Goal: Task Accomplishment & Management: Complete application form

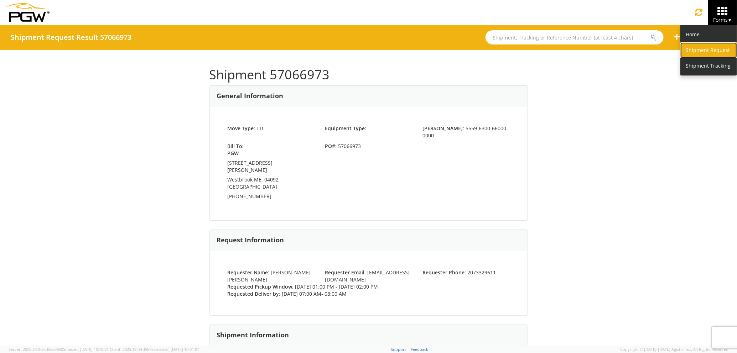
click at [711, 48] on link "Shipment Request" at bounding box center [708, 50] width 57 height 16
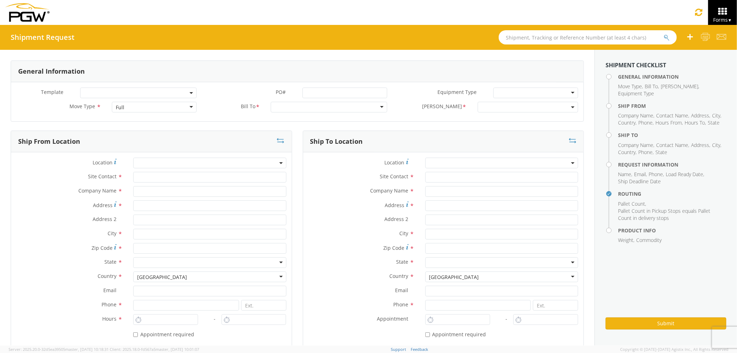
click at [149, 105] on div "Full" at bounding box center [154, 107] width 85 height 11
click at [157, 180] on input "text" at bounding box center [209, 177] width 153 height 11
click at [150, 198] on div "Company Name *" at bounding box center [151, 193] width 281 height 14
click at [153, 190] on input "text" at bounding box center [209, 191] width 153 height 11
type input "PGW auto glass c/o AT RENTALS"
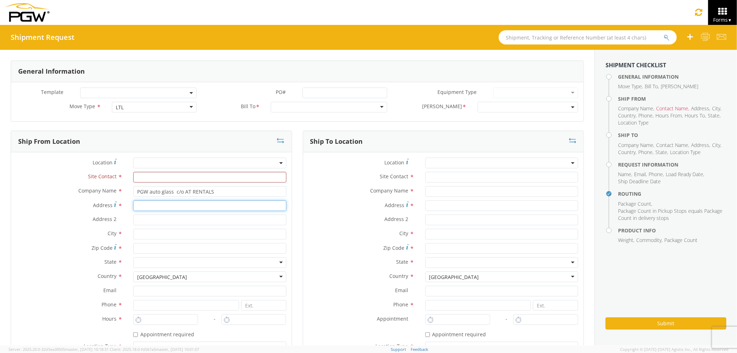
type input "[STREET_ADDRESS][PERSON_NAME]"
type input "5"
type input "[PERSON_NAME]"
type input "04092"
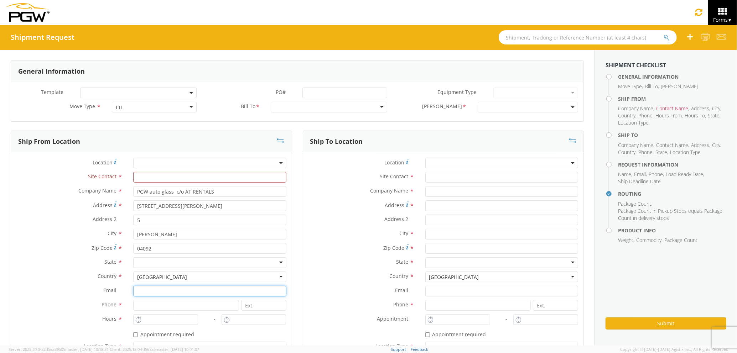
type input "[EMAIL_ADDRESS][DOMAIN_NAME]"
type input "2073321911"
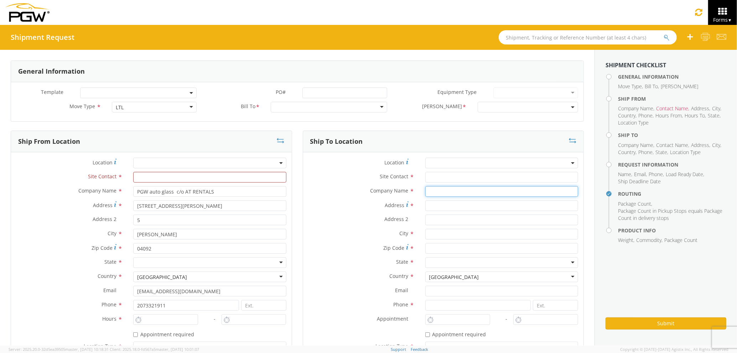
type input "PGW auto glass c/o AT RENTALS"
type input "[STREET_ADDRESS]"
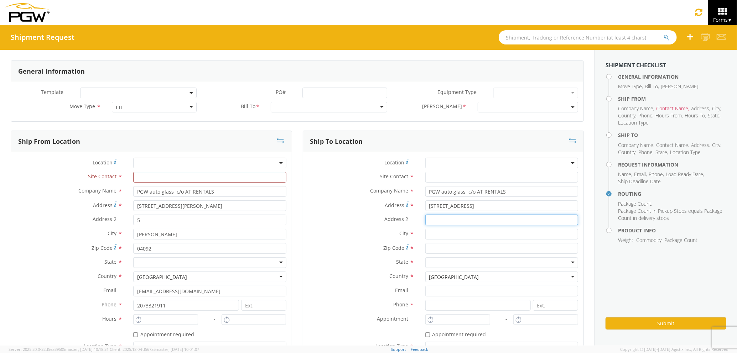
type input "5"
type input "[GEOGRAPHIC_DATA]"
type input "04769"
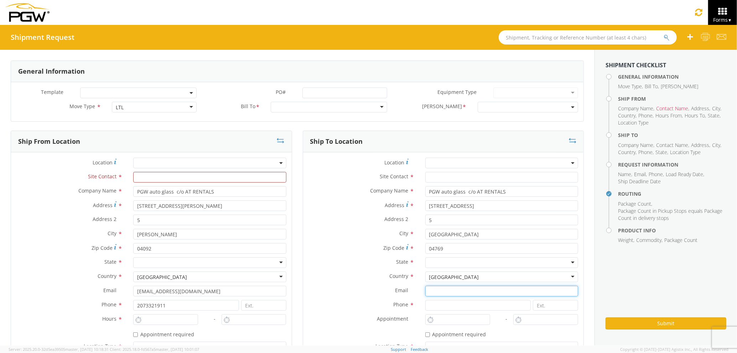
type input "[EMAIL_ADDRESS][DOMAIN_NAME]"
type input "2077745169"
type input "[PERSON_NAME] [PERSON_NAME]"
type input "[EMAIL_ADDRESS][DOMAIN_NAME]"
type input "2073329611"
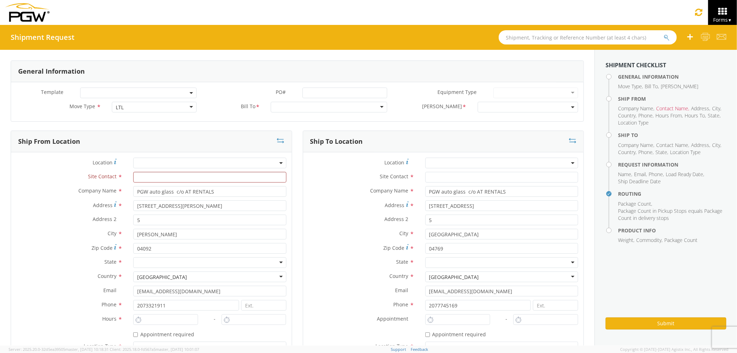
click at [313, 234] on label "City *" at bounding box center [361, 233] width 117 height 9
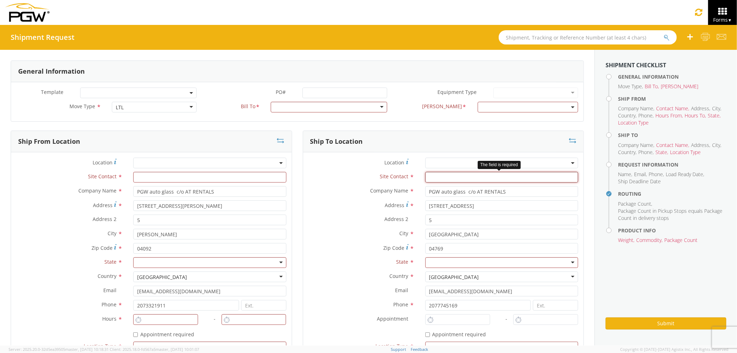
click at [439, 179] on input "text" at bounding box center [501, 177] width 153 height 11
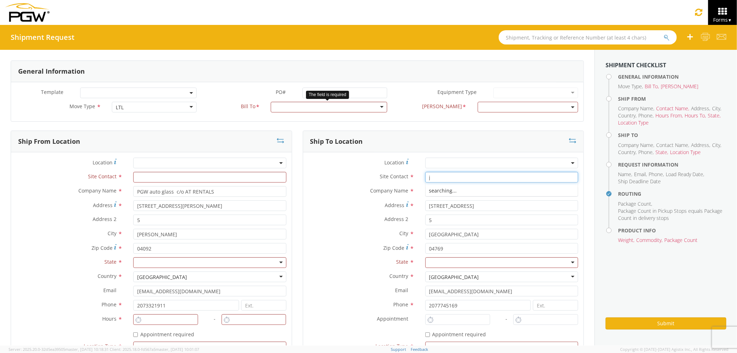
type input "j"
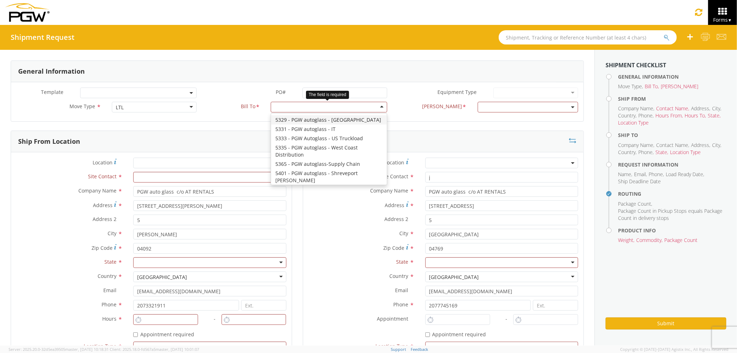
click at [338, 109] on div at bounding box center [329, 107] width 116 height 11
type input "5559"
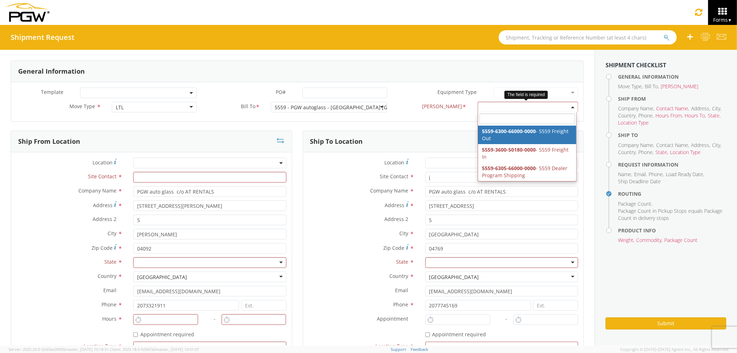
click at [483, 108] on span at bounding box center [528, 107] width 100 height 11
select select "5559-6300-66000-0000"
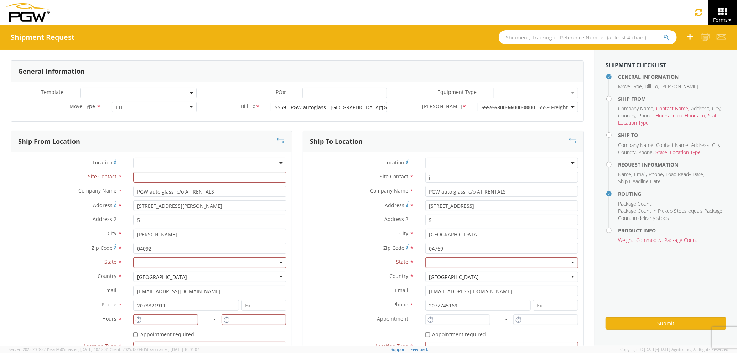
click at [341, 219] on label "Address 2 *" at bounding box center [361, 219] width 117 height 9
click at [425, 219] on input "5" at bounding box center [501, 220] width 153 height 11
click at [149, 178] on input "text" at bounding box center [209, 177] width 153 height 11
type input "j"
click at [331, 210] on label "Address *" at bounding box center [361, 206] width 117 height 10
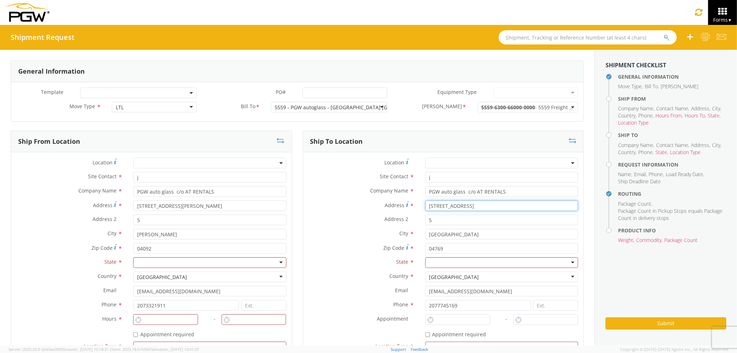
click at [425, 210] on input "[STREET_ADDRESS]" at bounding box center [501, 206] width 153 height 11
click at [224, 264] on div at bounding box center [209, 263] width 153 height 11
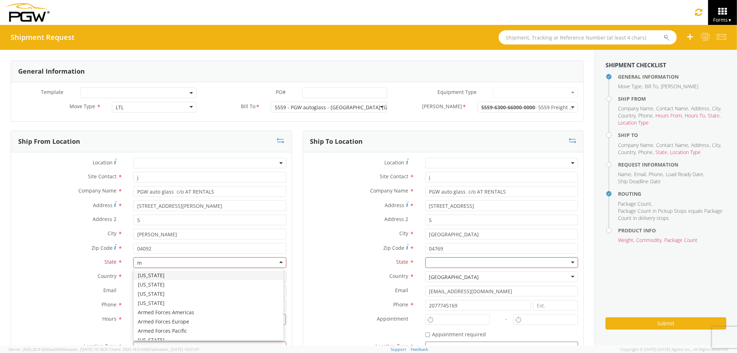
scroll to position [17, 0]
type input "ma"
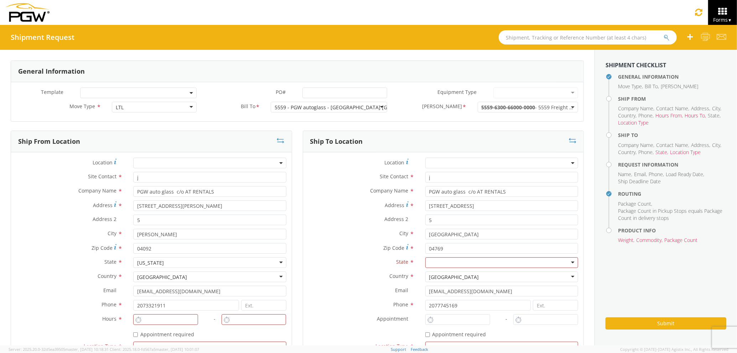
click at [433, 264] on div at bounding box center [501, 263] width 153 height 11
type input "ma"
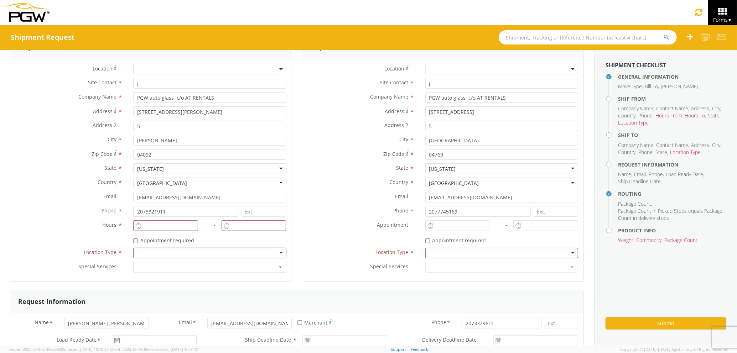
scroll to position [95, 0]
type input "2:00 PM"
type input "3:00 PM"
click at [167, 228] on input "2:00 PM" at bounding box center [165, 225] width 65 height 11
type input "2:00 PM"
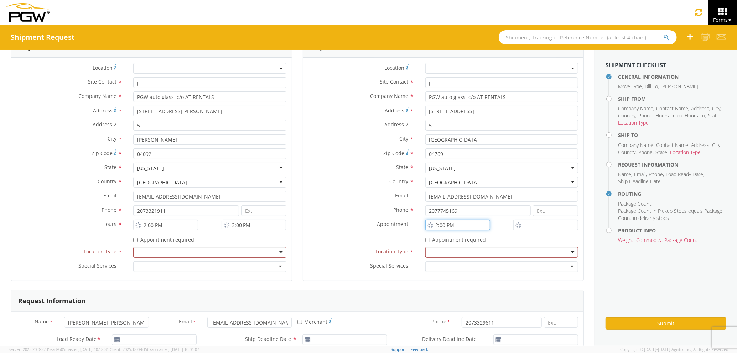
click at [445, 227] on input "2:00 PM" at bounding box center [457, 225] width 65 height 11
type input "2:00 PM"
click at [548, 224] on input "2:00 PM" at bounding box center [545, 225] width 65 height 11
click at [264, 253] on div at bounding box center [209, 252] width 153 height 11
drag, startPoint x: 230, startPoint y: 270, endPoint x: 382, endPoint y: 253, distance: 153.1
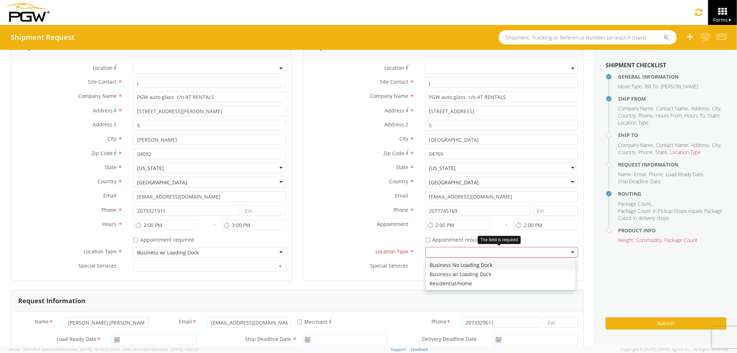
click at [470, 254] on div at bounding box center [501, 252] width 153 height 11
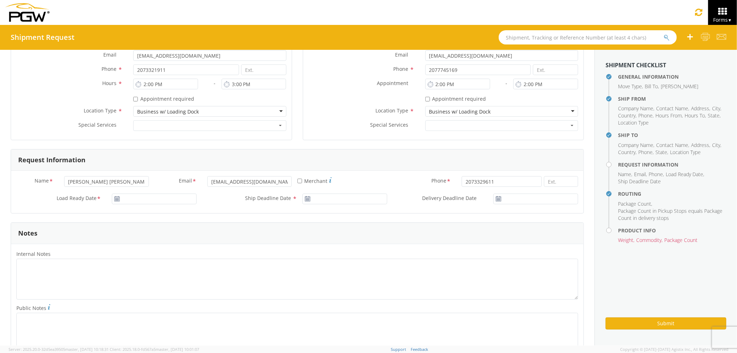
scroll to position [237, 0]
type input "[DATE]"
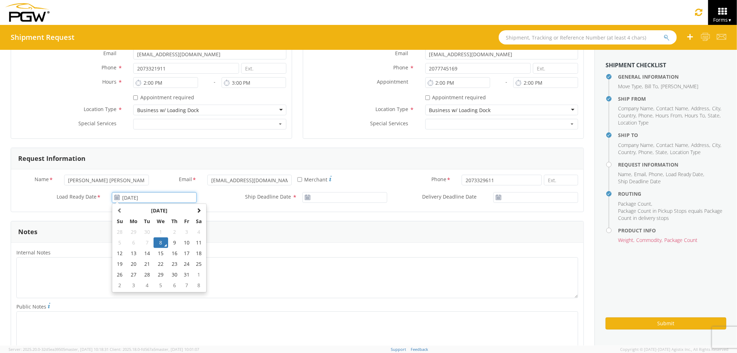
click at [170, 202] on input "[DATE]" at bounding box center [154, 197] width 85 height 11
click at [160, 243] on td "8" at bounding box center [161, 243] width 15 height 11
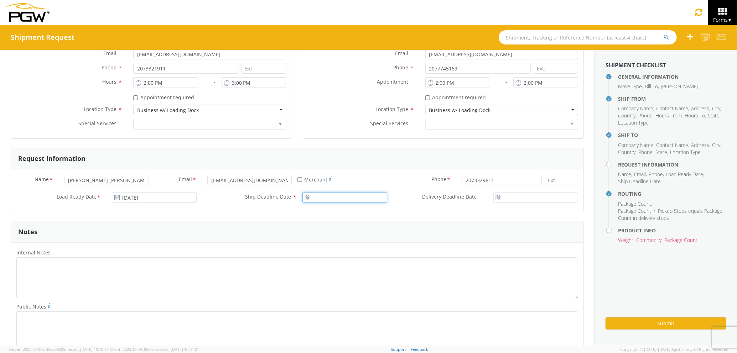
type input "[DATE]"
click at [334, 196] on input "[DATE]" at bounding box center [344, 197] width 85 height 11
drag, startPoint x: 347, startPoint y: 242, endPoint x: 351, endPoint y: 241, distance: 4.4
click at [348, 242] on td "8" at bounding box center [351, 243] width 15 height 11
click at [539, 197] on input "[DATE]" at bounding box center [535, 197] width 85 height 11
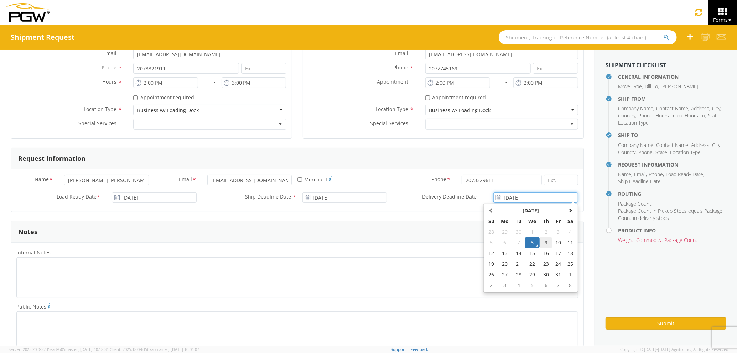
click at [540, 244] on td "9" at bounding box center [546, 243] width 12 height 11
type input "[DATE]"
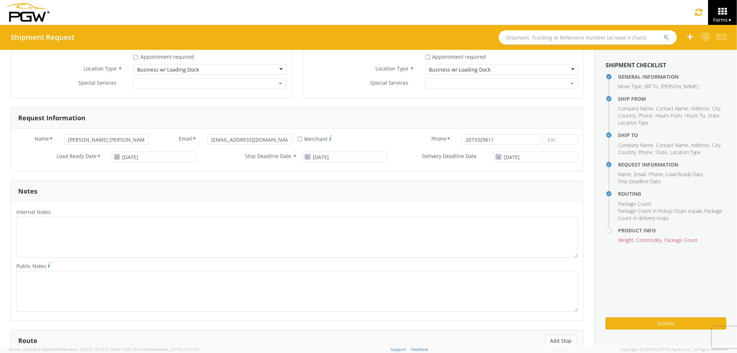
scroll to position [332, 0]
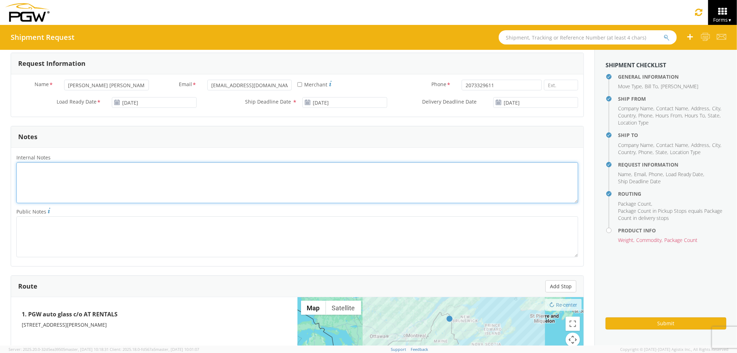
click at [153, 193] on textarea "Internal Notes *" at bounding box center [297, 182] width 562 height 41
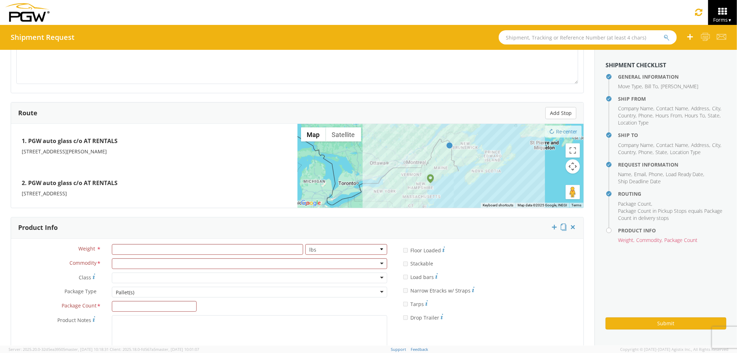
scroll to position [543, 0]
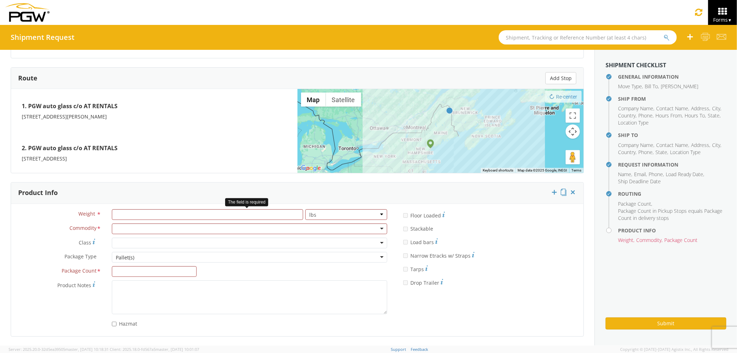
type textarea "PRO 988276 BILLING"
click at [136, 213] on input "number" at bounding box center [207, 214] width 191 height 11
type input "800"
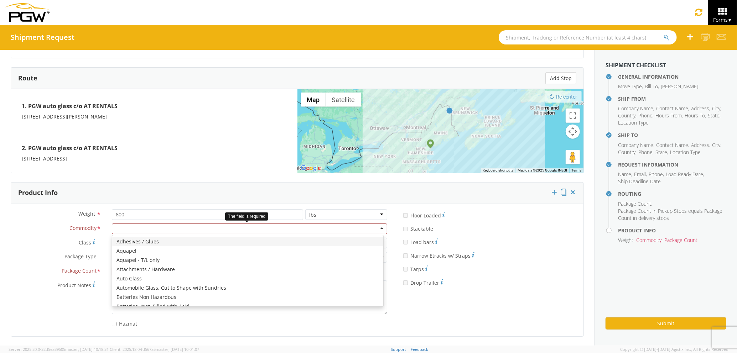
click at [146, 224] on div at bounding box center [249, 229] width 275 height 11
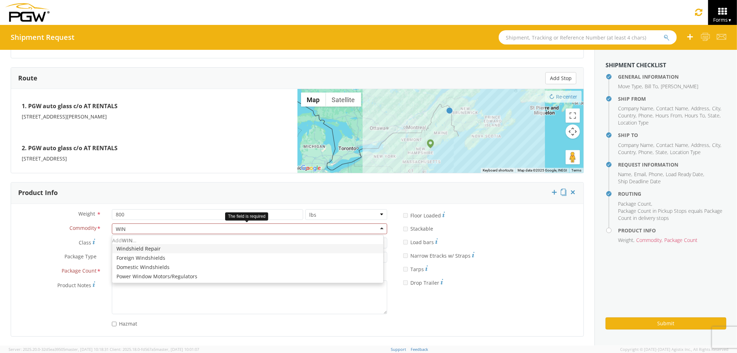
type input "WIND"
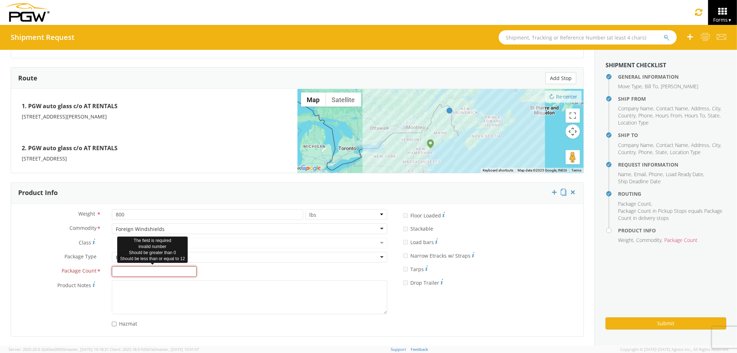
click at [143, 267] on input "Package Count *" at bounding box center [154, 271] width 85 height 11
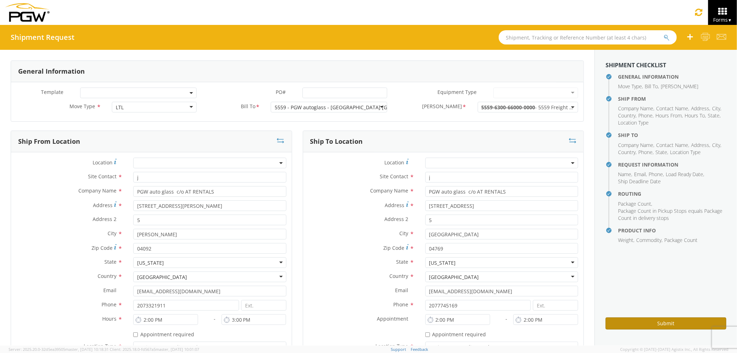
type input "2"
click at [623, 325] on button "Submit" at bounding box center [666, 324] width 121 height 12
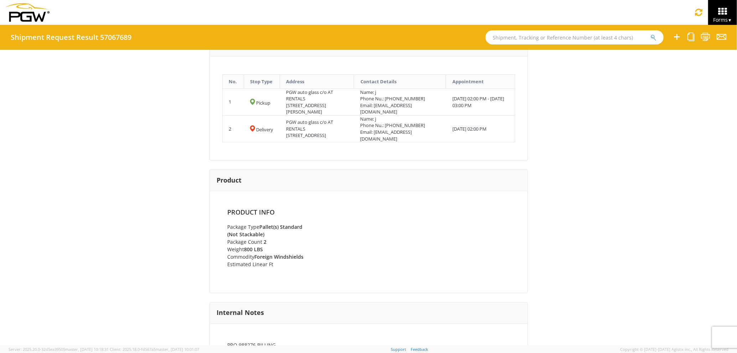
scroll to position [291, 0]
